Goal: Task Accomplishment & Management: Use online tool/utility

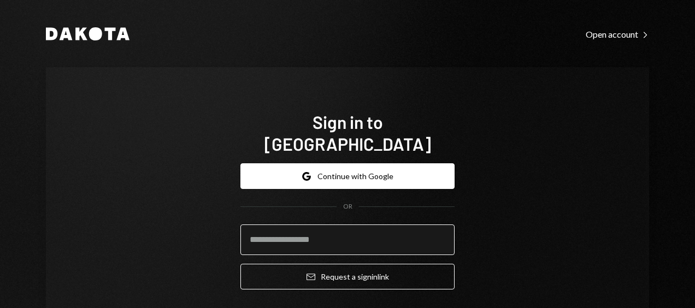
click at [290, 225] on input "email" at bounding box center [347, 240] width 214 height 31
type input "**********"
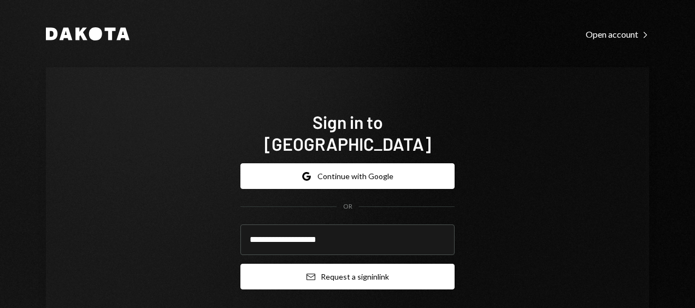
click at [342, 264] on button "Email Request a sign in link" at bounding box center [347, 277] width 214 height 26
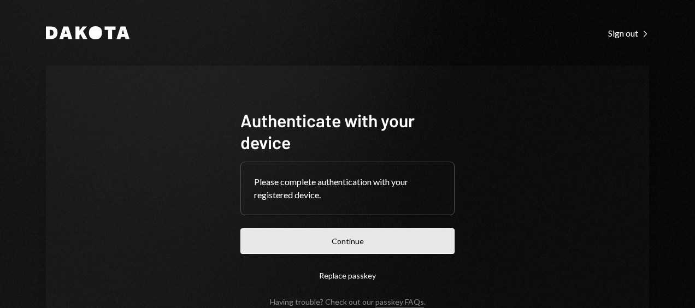
click at [341, 241] on button "Continue" at bounding box center [347, 241] width 214 height 26
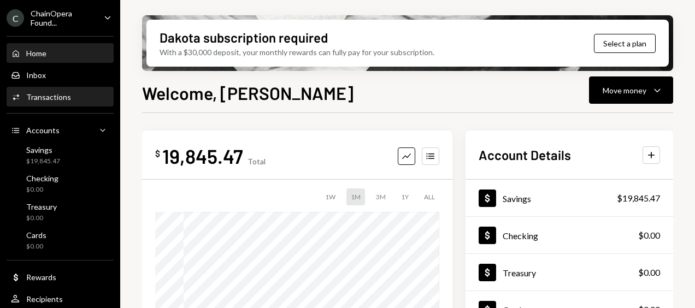
click at [47, 95] on div "Transactions" at bounding box center [48, 96] width 45 height 9
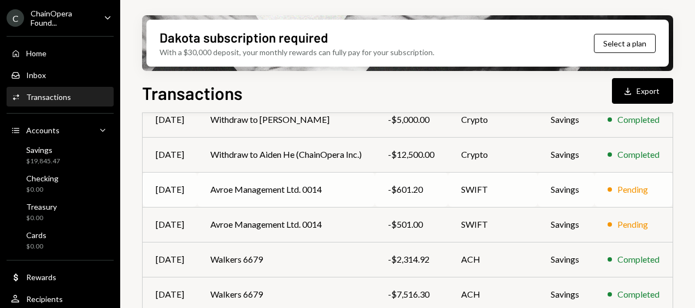
scroll to position [138, 0]
click at [433, 81] on div "Transactions Download Export" at bounding box center [407, 92] width 531 height 24
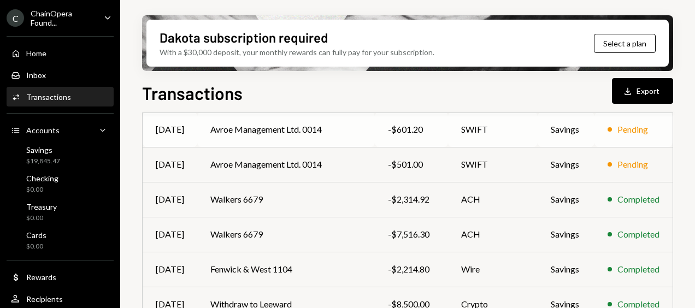
scroll to position [195, 0]
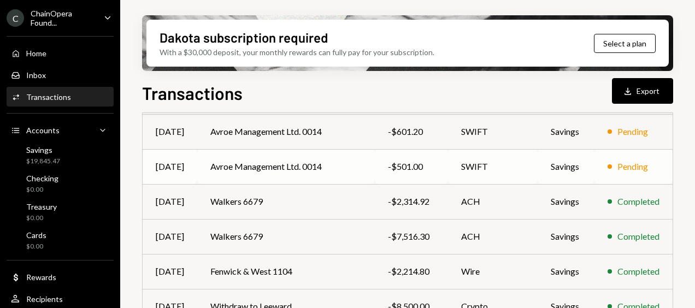
click at [510, 171] on td "SWIFT" at bounding box center [493, 166] width 90 height 35
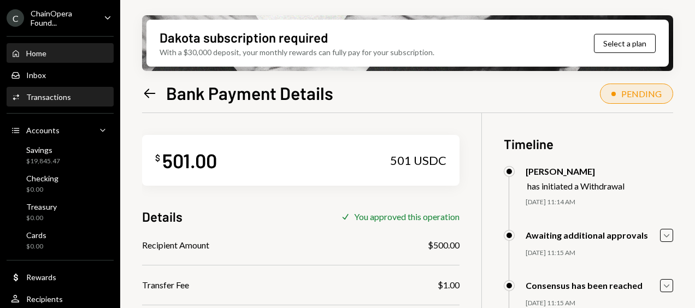
click at [34, 50] on div "Home" at bounding box center [36, 53] width 20 height 9
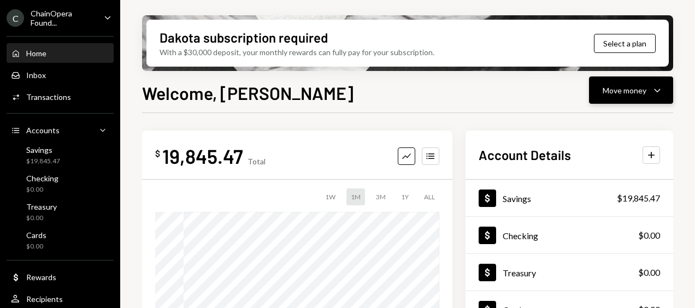
click at [627, 94] on div "Move money" at bounding box center [625, 90] width 44 height 11
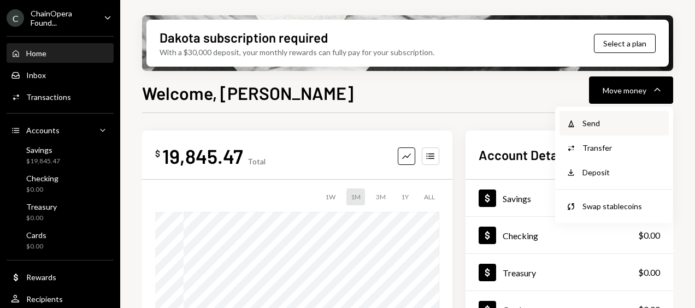
click at [622, 119] on div "Send" at bounding box center [622, 122] width 80 height 11
